Goal: Information Seeking & Learning: Learn about a topic

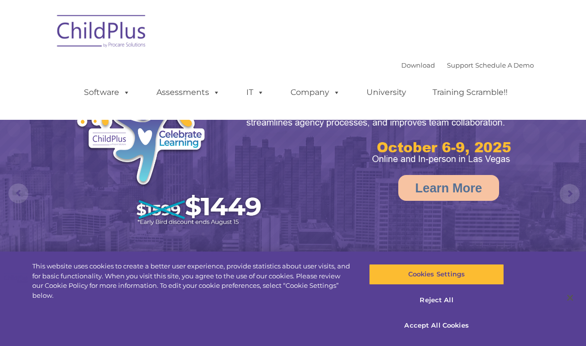
select select "MEDIUM"
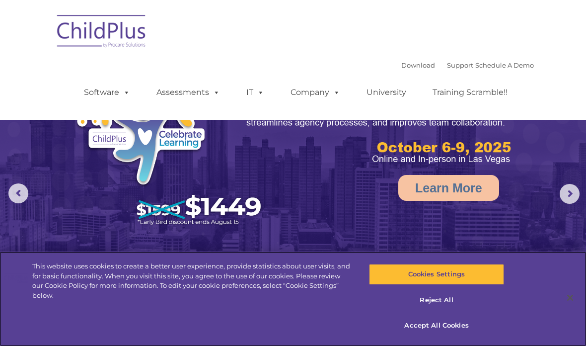
scroll to position [9, 0]
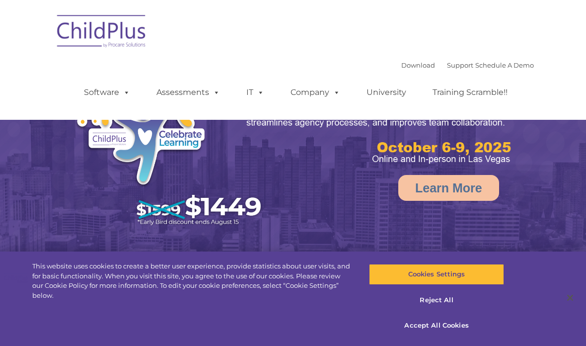
select select "MEDIUM"
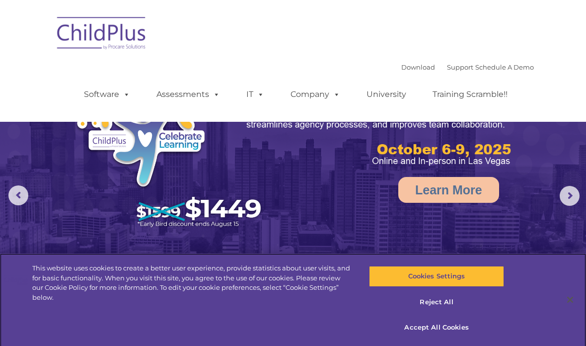
scroll to position [105, 0]
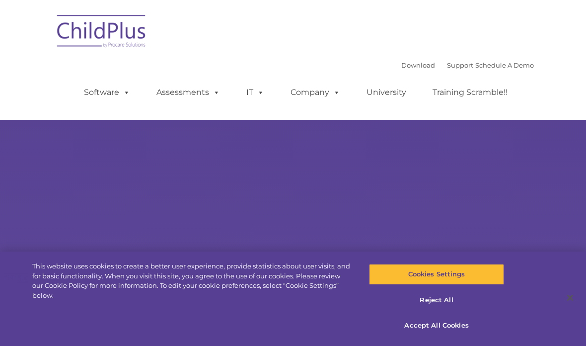
select select "MEDIUM"
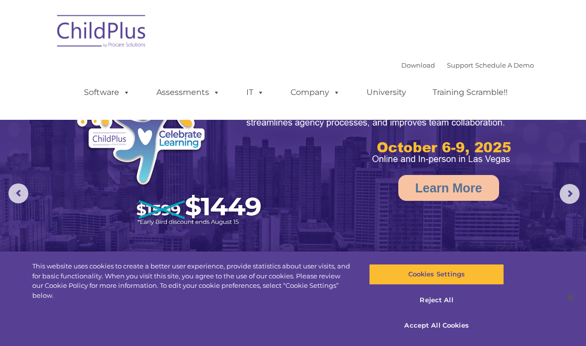
click at [120, 91] on span at bounding box center [124, 91] width 11 height 9
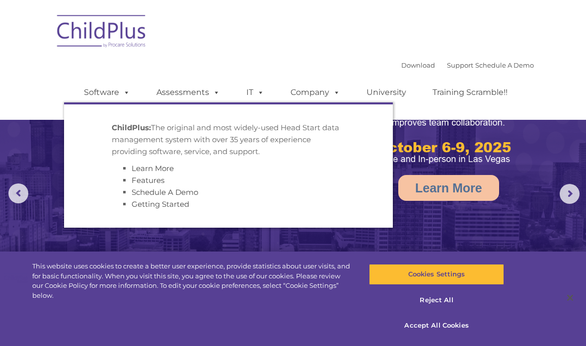
click at [183, 88] on link "Assessments" at bounding box center [188, 92] width 83 height 20
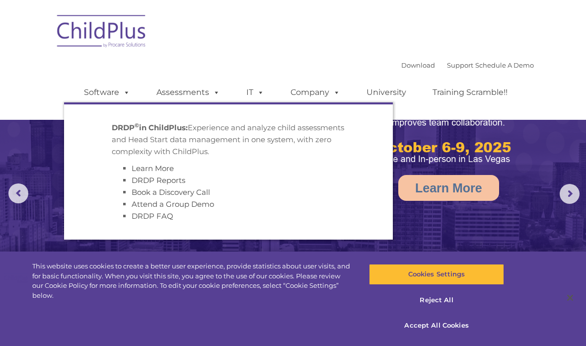
click at [250, 87] on link "IT" at bounding box center [255, 92] width 38 height 20
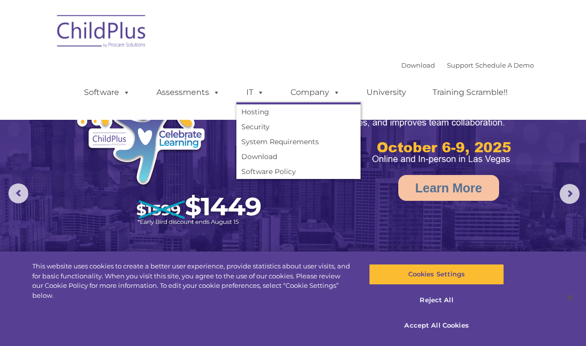
click at [315, 90] on link "Company" at bounding box center [316, 92] width 70 height 20
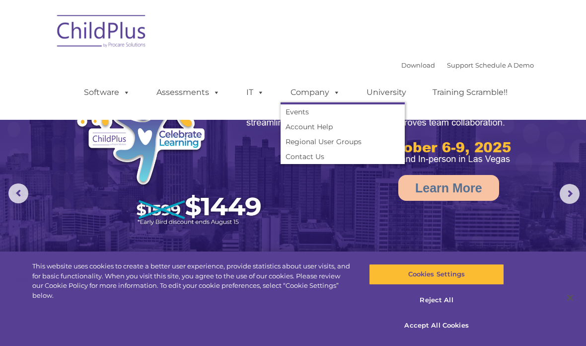
click at [385, 94] on link "University" at bounding box center [387, 92] width 60 height 20
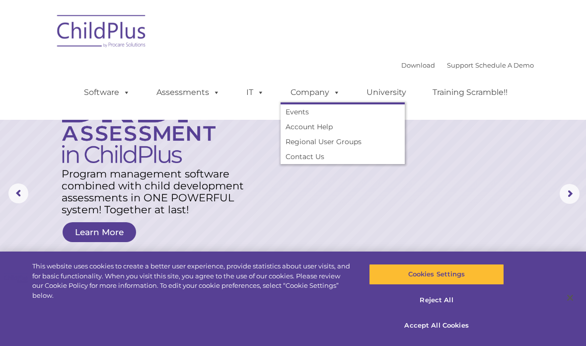
click at [314, 125] on link "Account Help" at bounding box center [343, 126] width 124 height 15
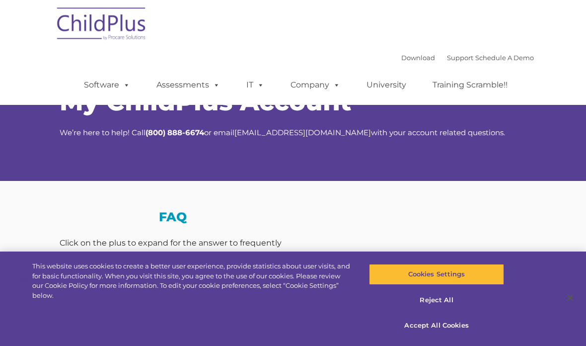
scroll to position [27, 0]
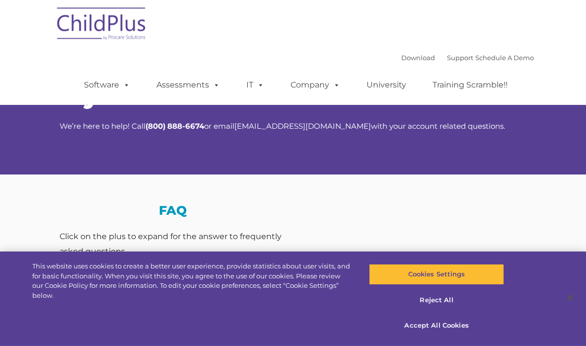
select select "MEDIUM"
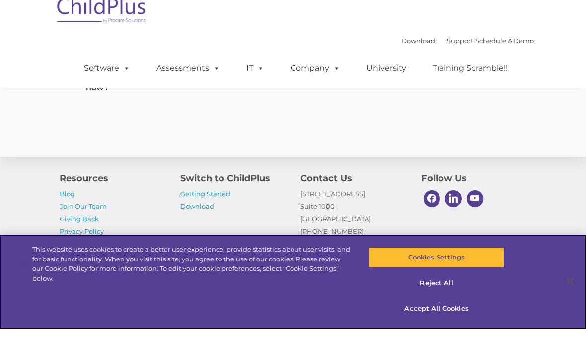
scroll to position [714, 0]
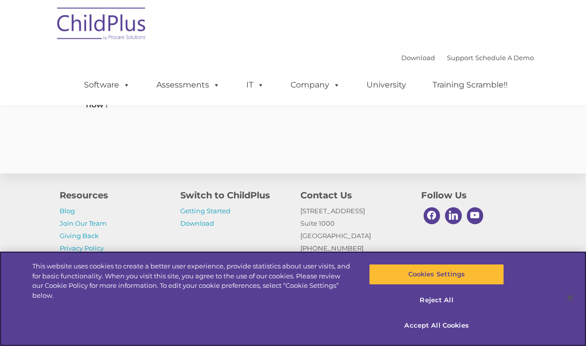
click at [441, 336] on button "Accept All Cookies" at bounding box center [436, 325] width 135 height 21
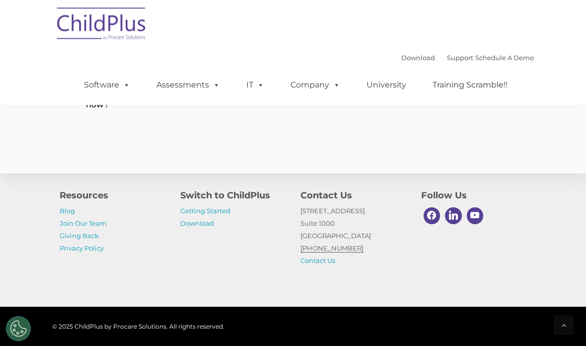
click at [110, 85] on link "Software" at bounding box center [107, 85] width 66 height 20
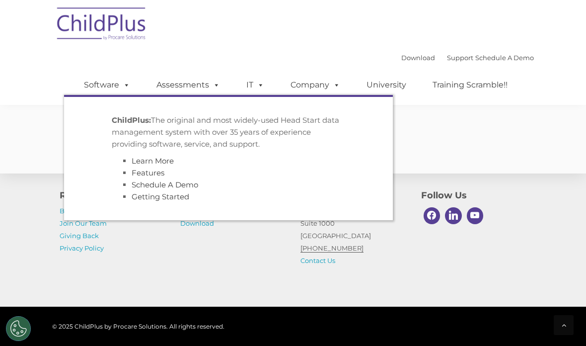
click at [184, 83] on link "Assessments" at bounding box center [188, 85] width 83 height 20
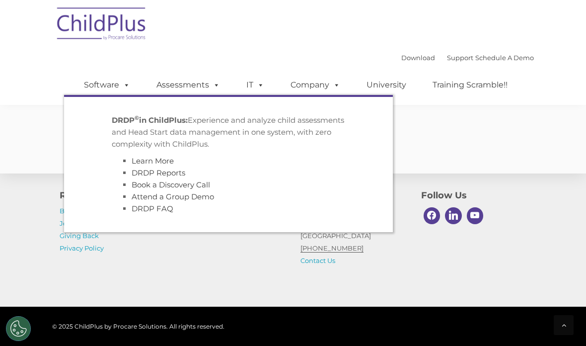
click at [256, 81] on span at bounding box center [258, 84] width 11 height 9
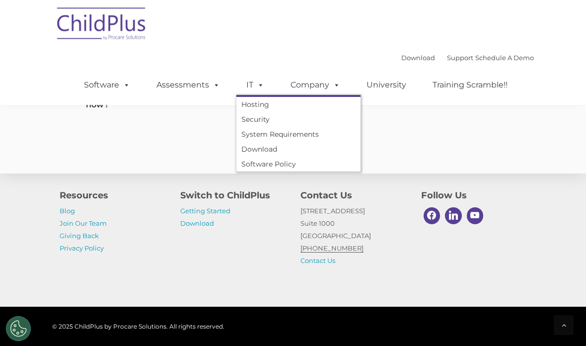
click at [333, 80] on span at bounding box center [334, 84] width 11 height 9
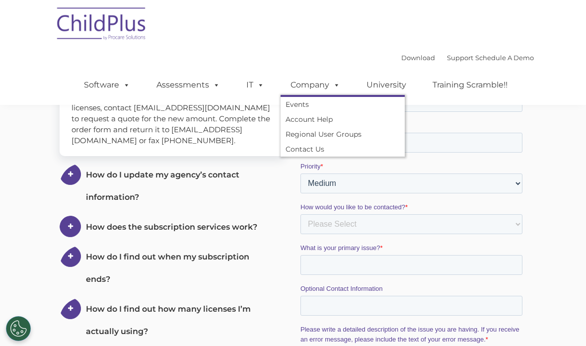
scroll to position [264, 0]
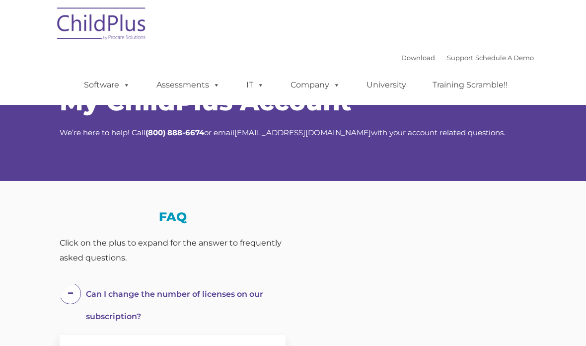
select select "MEDIUM"
